Goal: Information Seeking & Learning: Learn about a topic

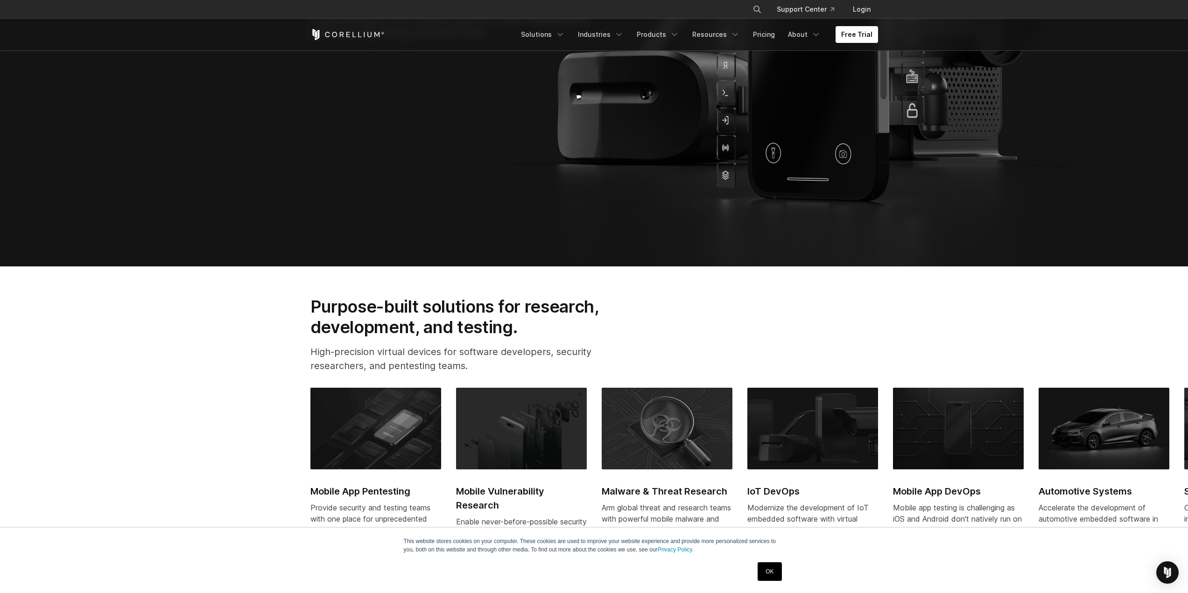
click at [778, 573] on link "OK" at bounding box center [769, 571] width 24 height 19
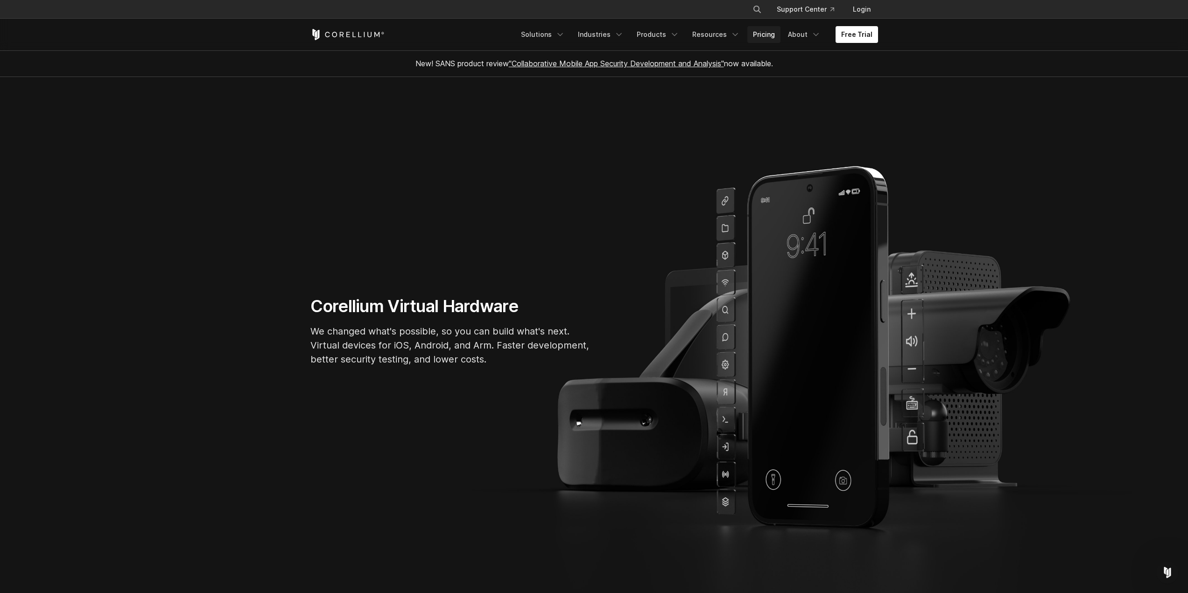
click at [770, 36] on link "Pricing" at bounding box center [763, 34] width 33 height 17
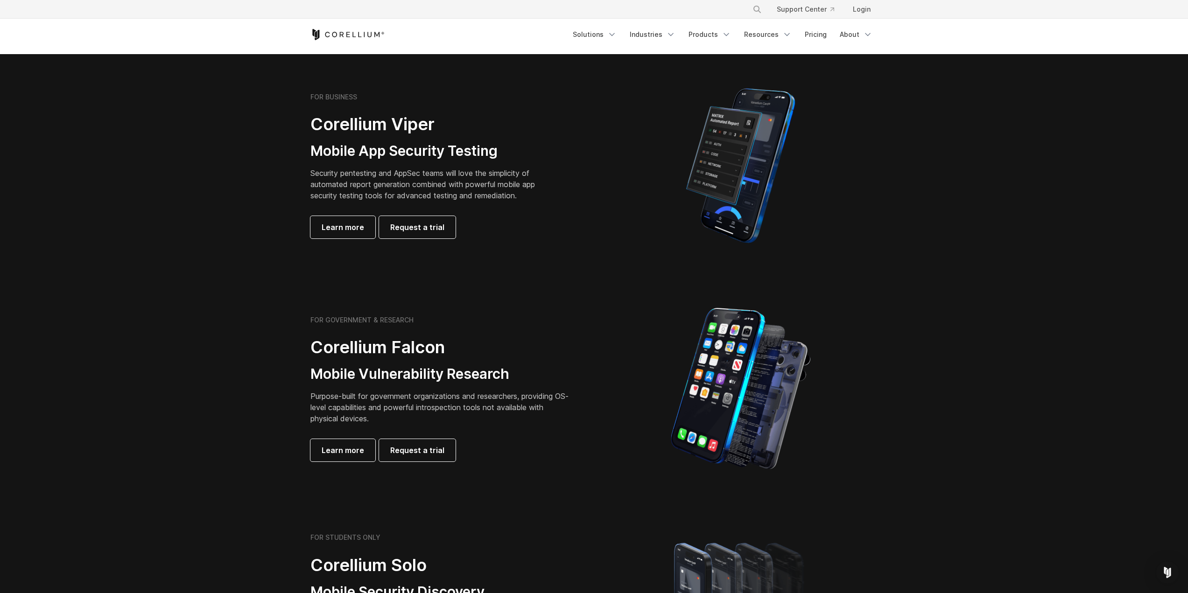
scroll to position [140, 0]
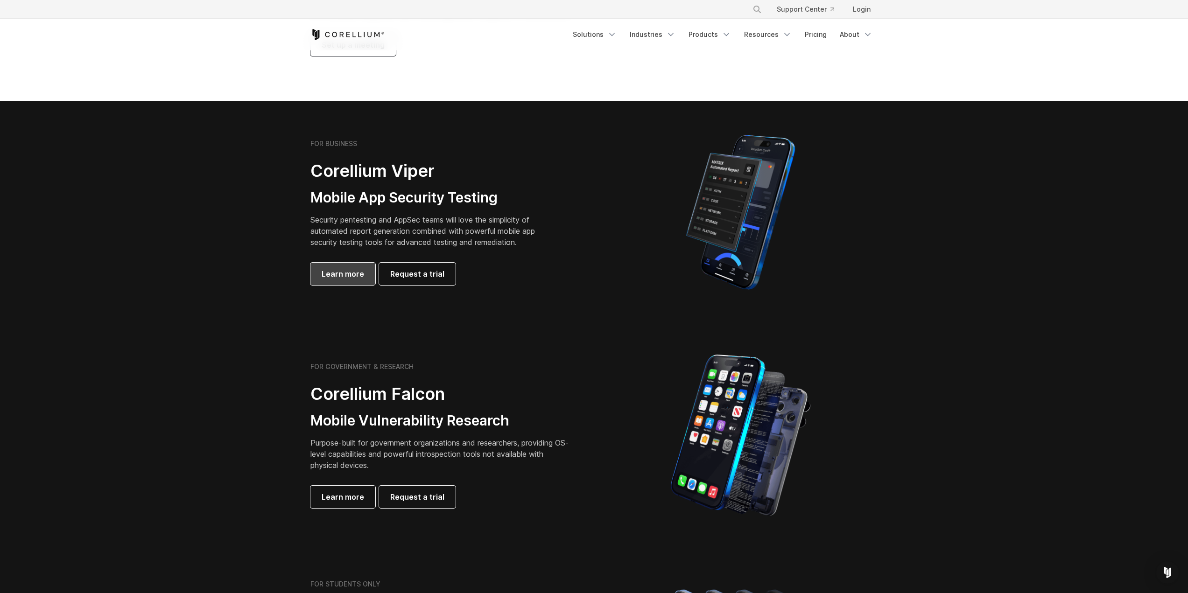
click at [357, 272] on span "Learn more" at bounding box center [342, 273] width 42 height 11
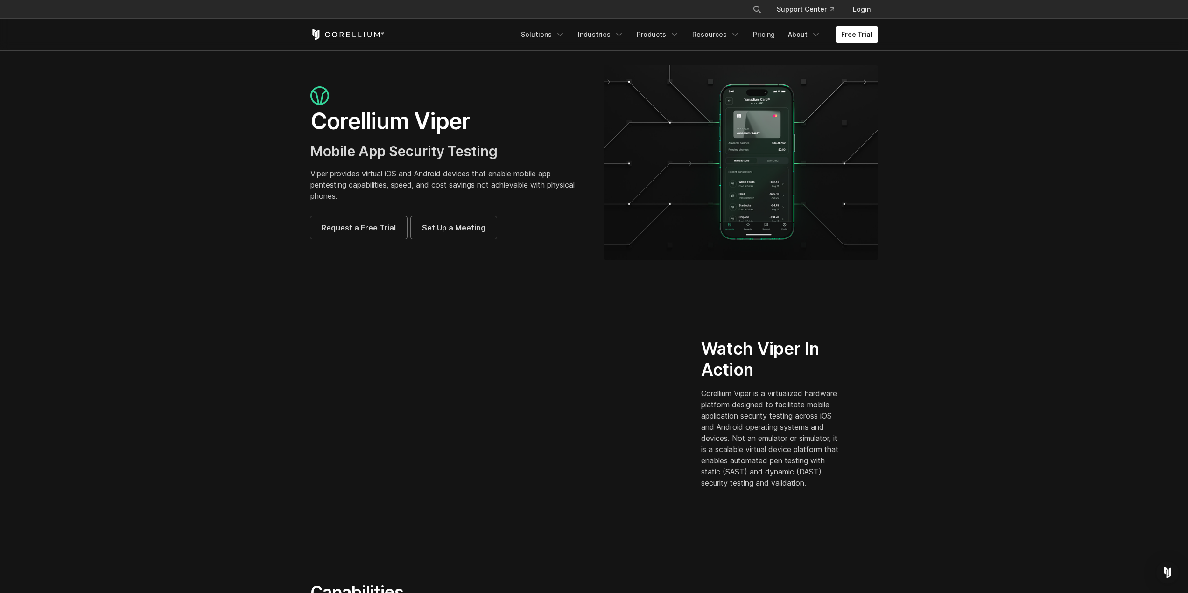
click at [182, 331] on section "Watch Viper In Action Corellium Viper is a virtualized hardware platform design…" at bounding box center [594, 417] width 1188 height 270
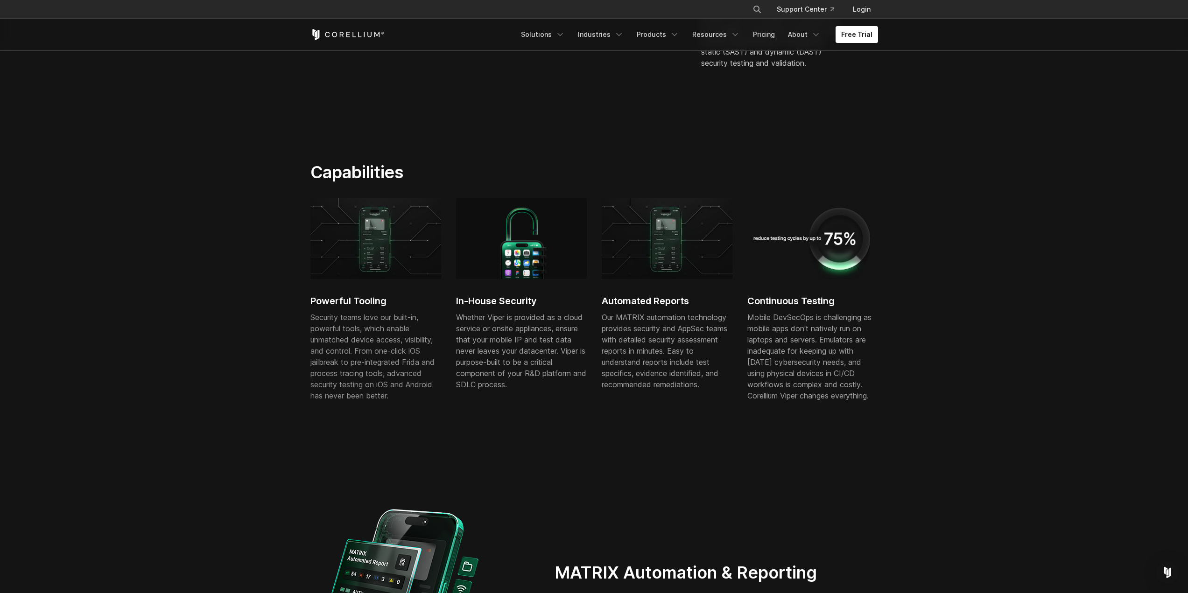
scroll to position [467, 0]
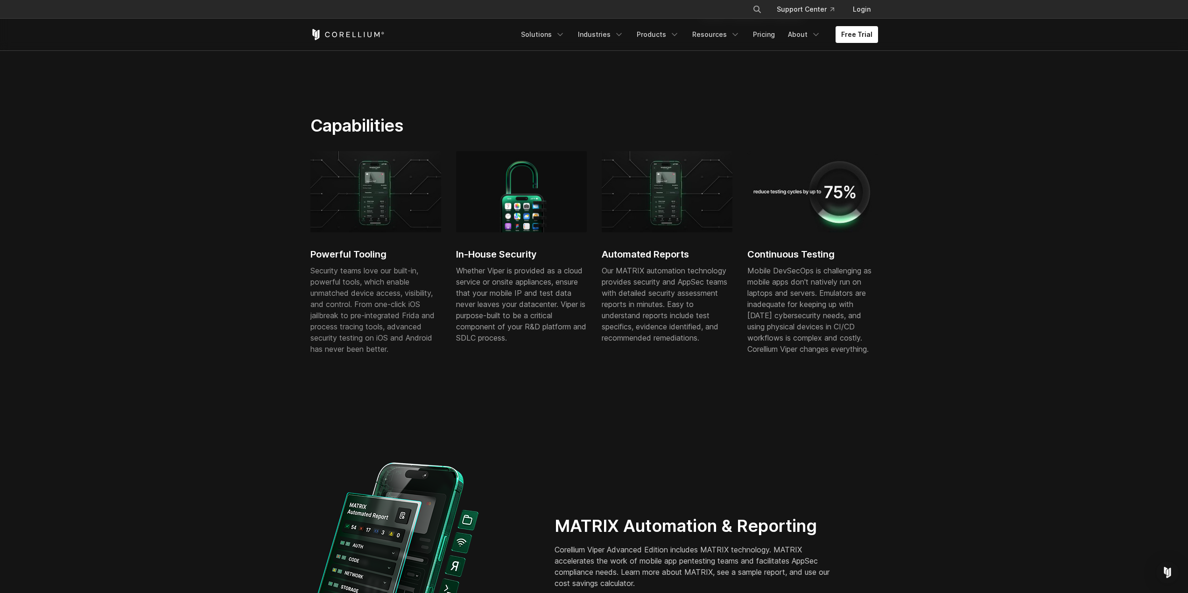
drag, startPoint x: 629, startPoint y: 284, endPoint x: 632, endPoint y: 319, distance: 34.6
click at [632, 319] on div "Our MATRIX automation technology provides security and AppSec teams with detail…" at bounding box center [666, 304] width 131 height 78
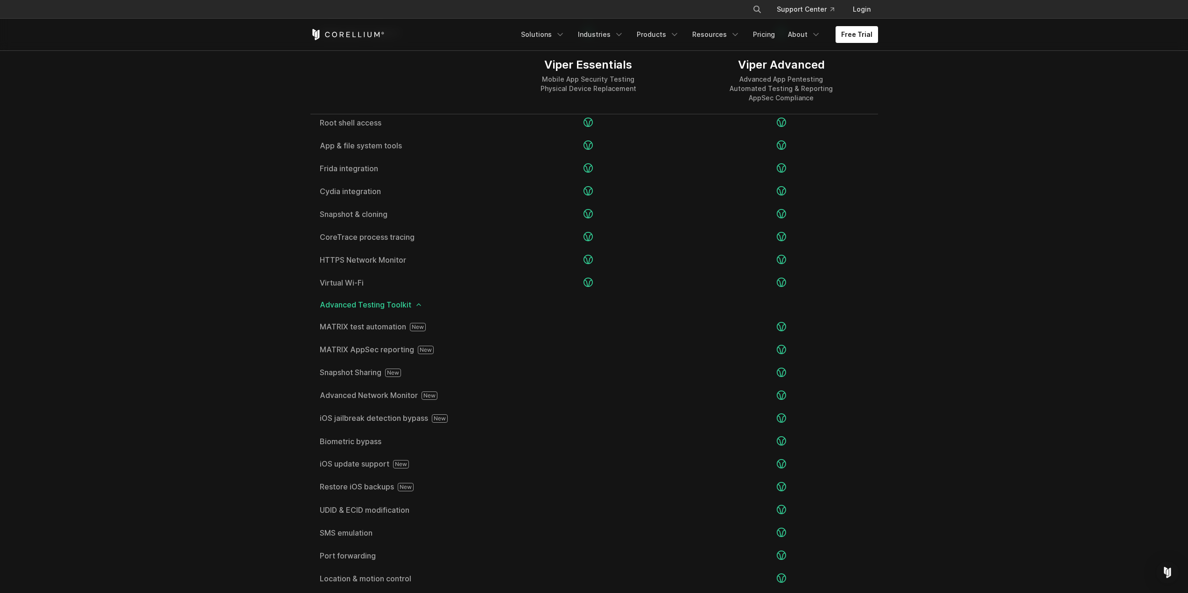
scroll to position [1726, 0]
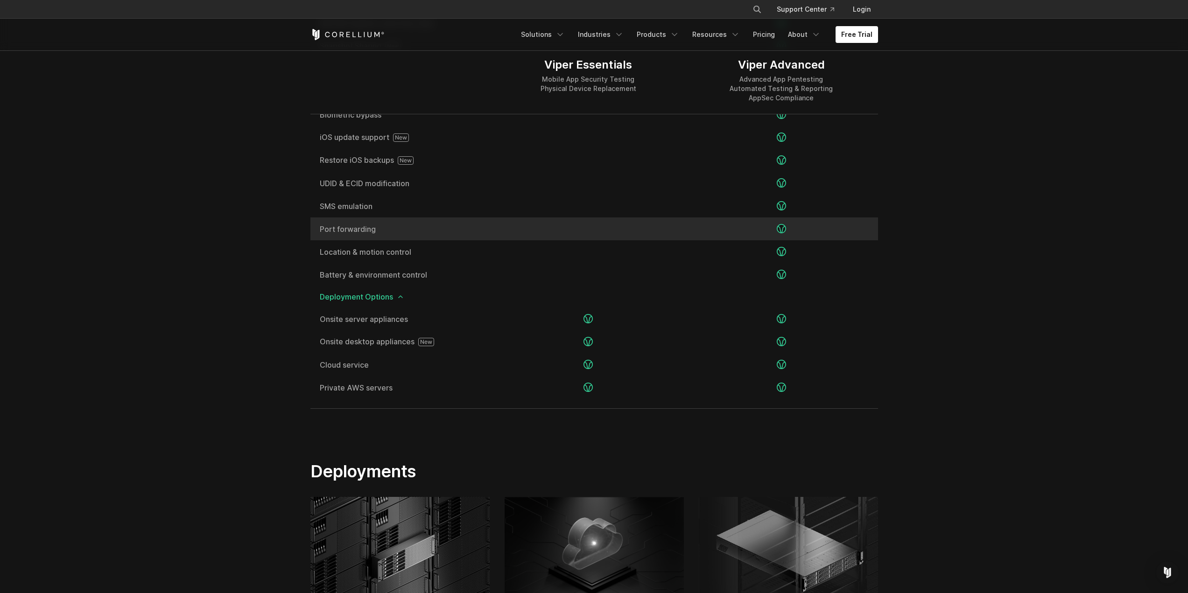
click at [353, 229] on span "Port forwarding" at bounding box center [401, 228] width 163 height 7
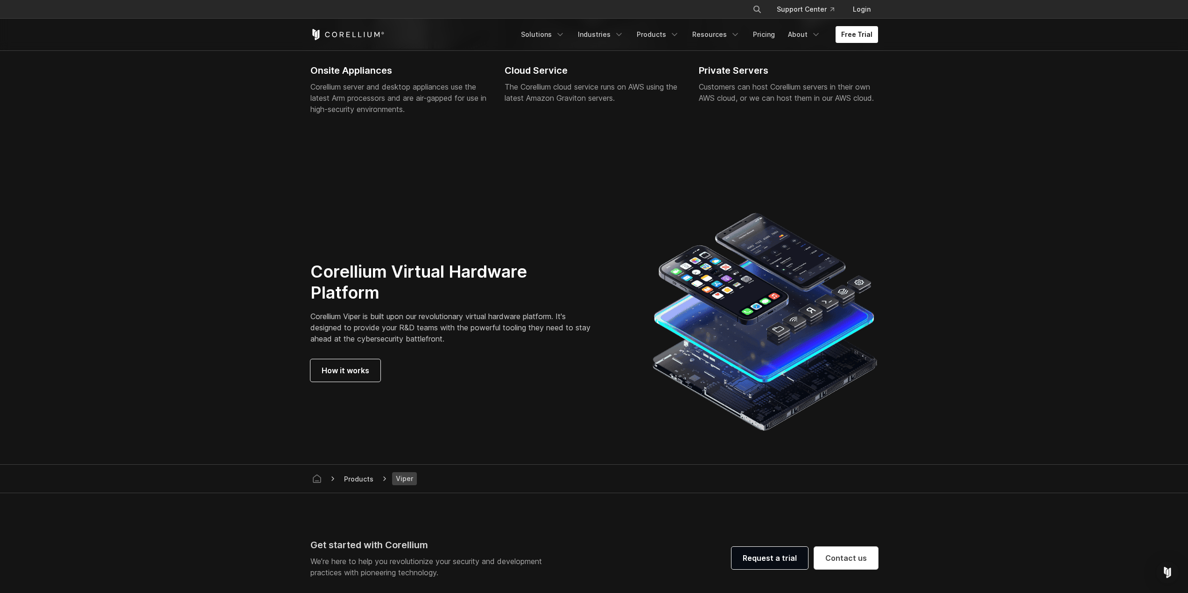
scroll to position [2595, 0]
